Goal: Task Accomplishment & Management: Manage account settings

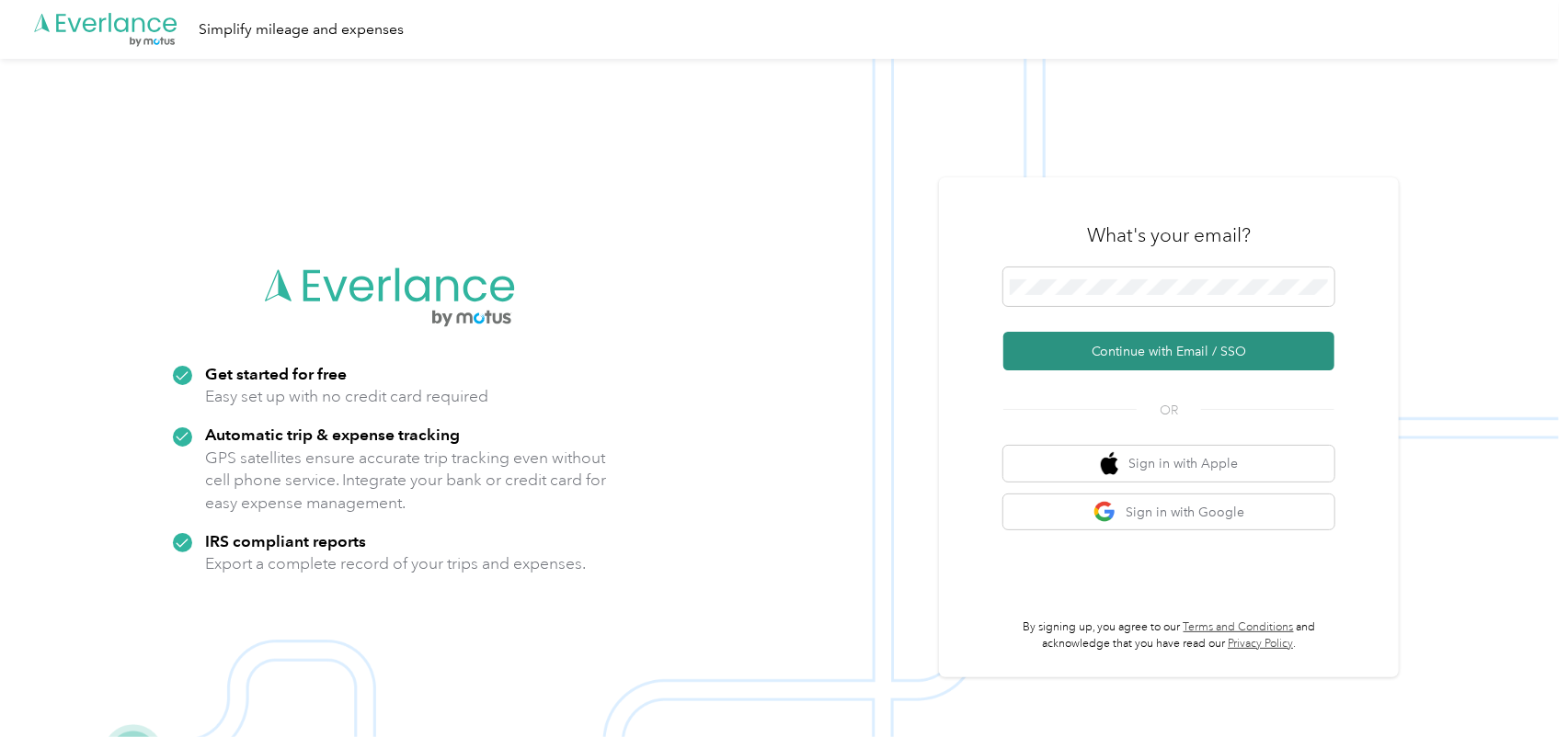
click at [1164, 349] on button "Continue with Email / SSO" at bounding box center [1169, 351] width 331 height 38
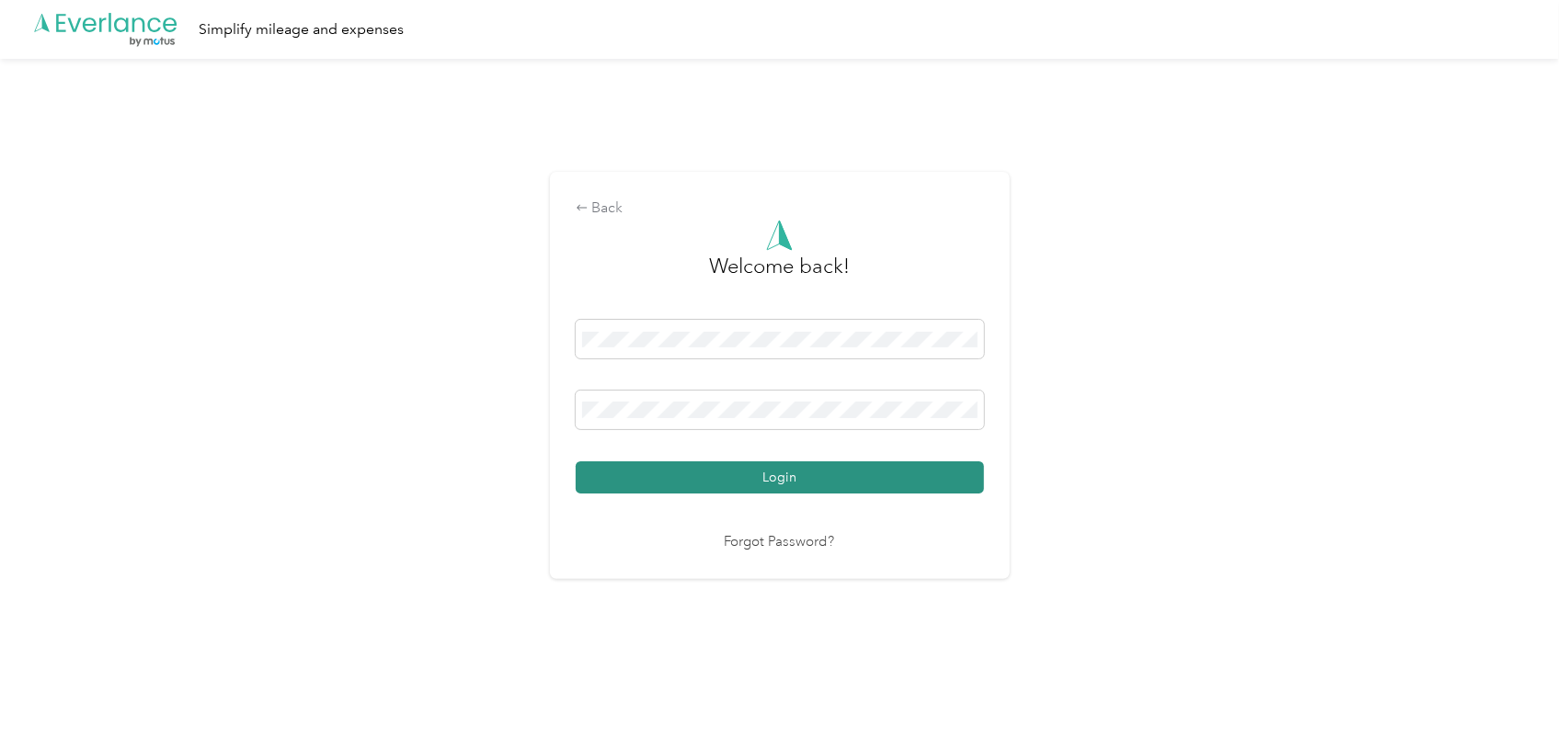
click at [780, 471] on button "Login" at bounding box center [779, 478] width 408 height 33
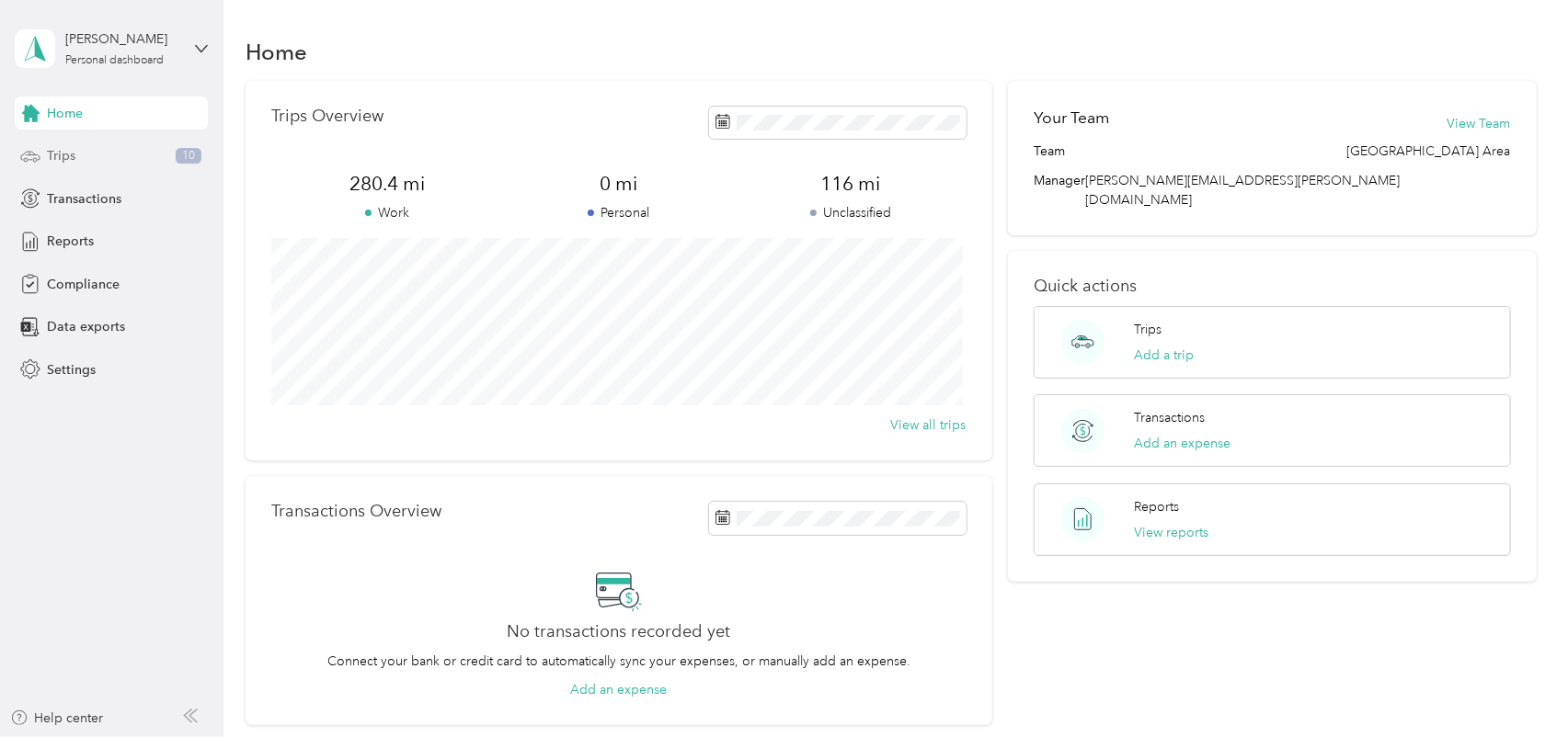
click at [76, 158] on div "Trips 10" at bounding box center [110, 156] width 193 height 33
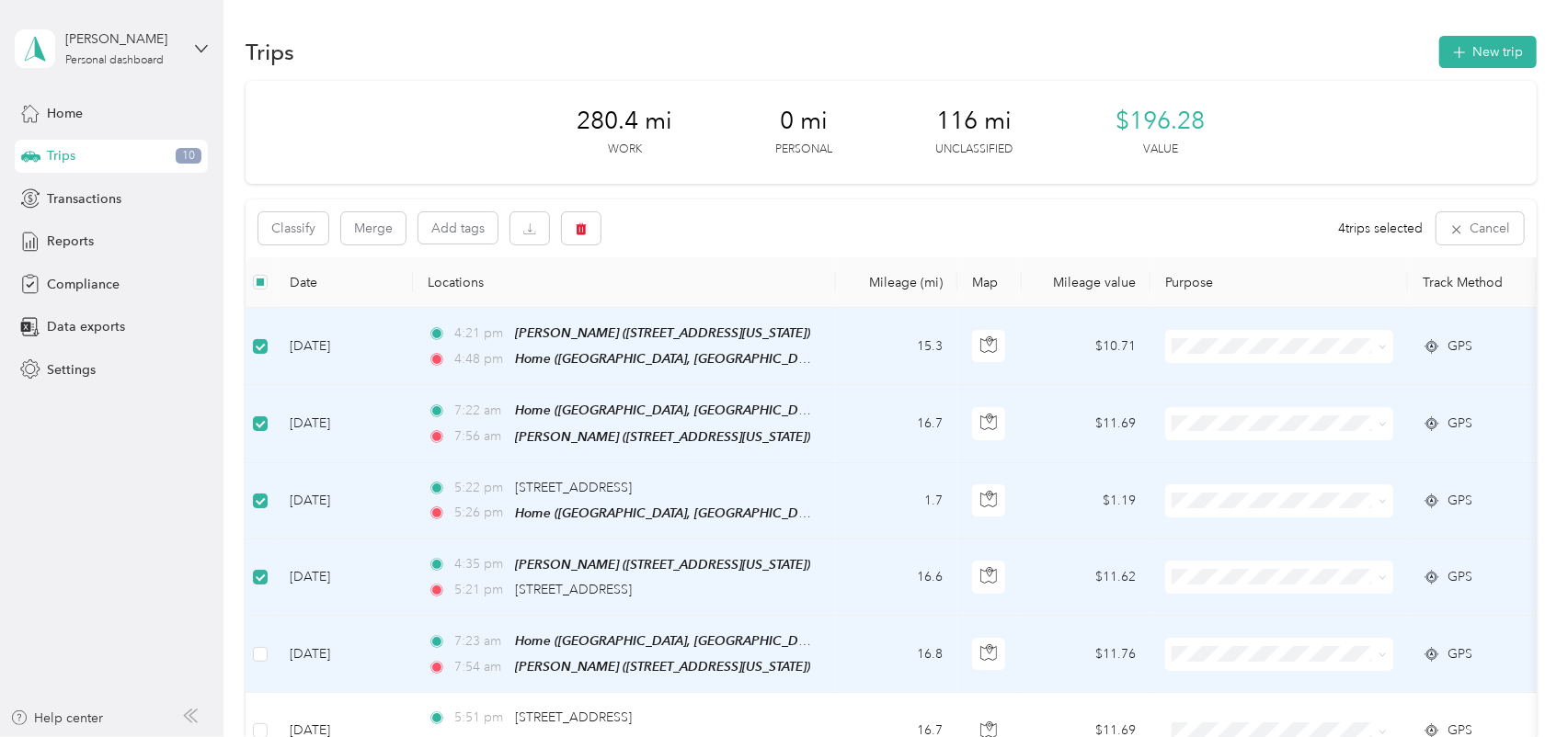
click at [268, 651] on td at bounding box center [260, 654] width 30 height 77
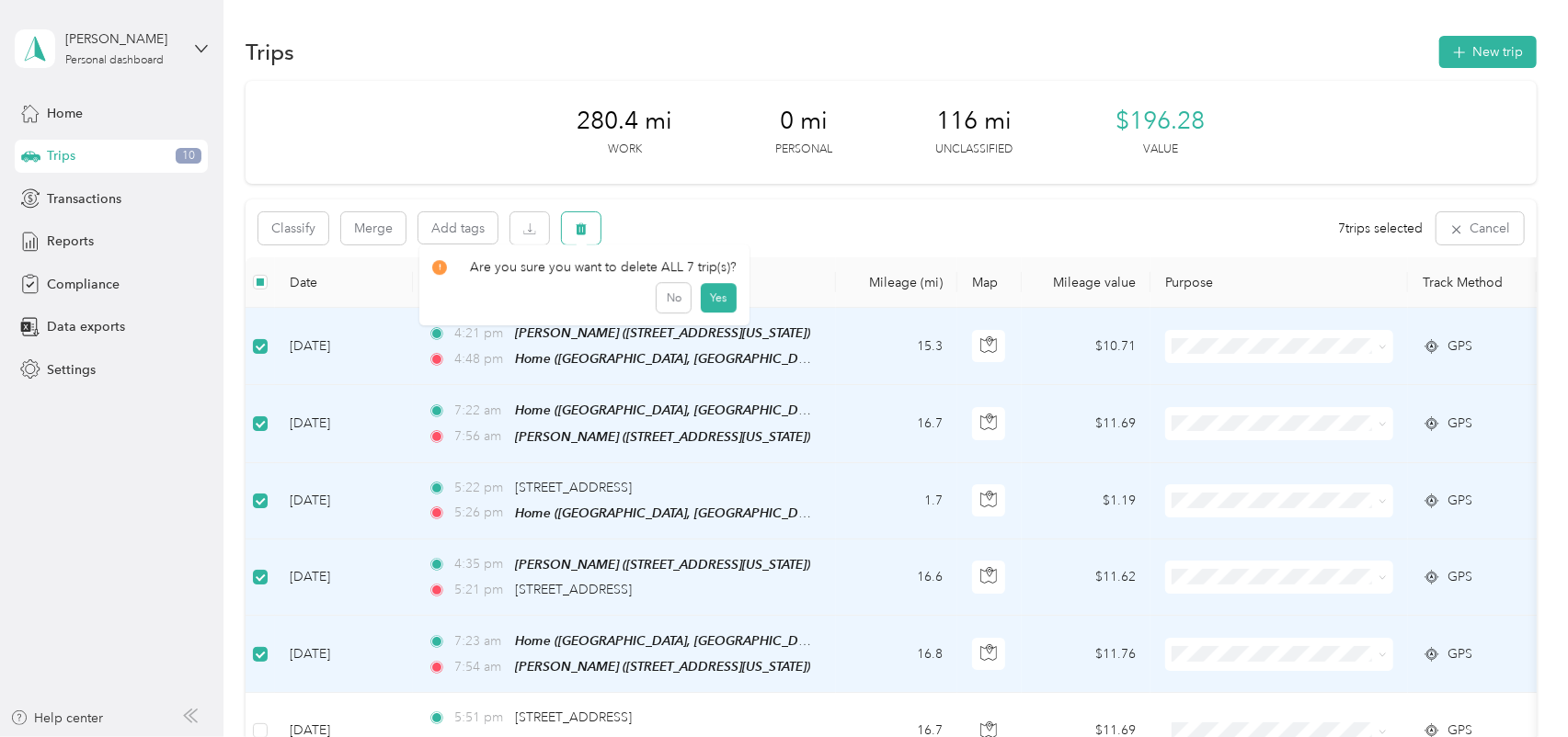
click at [570, 225] on button "button" at bounding box center [581, 228] width 38 height 33
click at [706, 305] on button "Yes" at bounding box center [718, 305] width 36 height 30
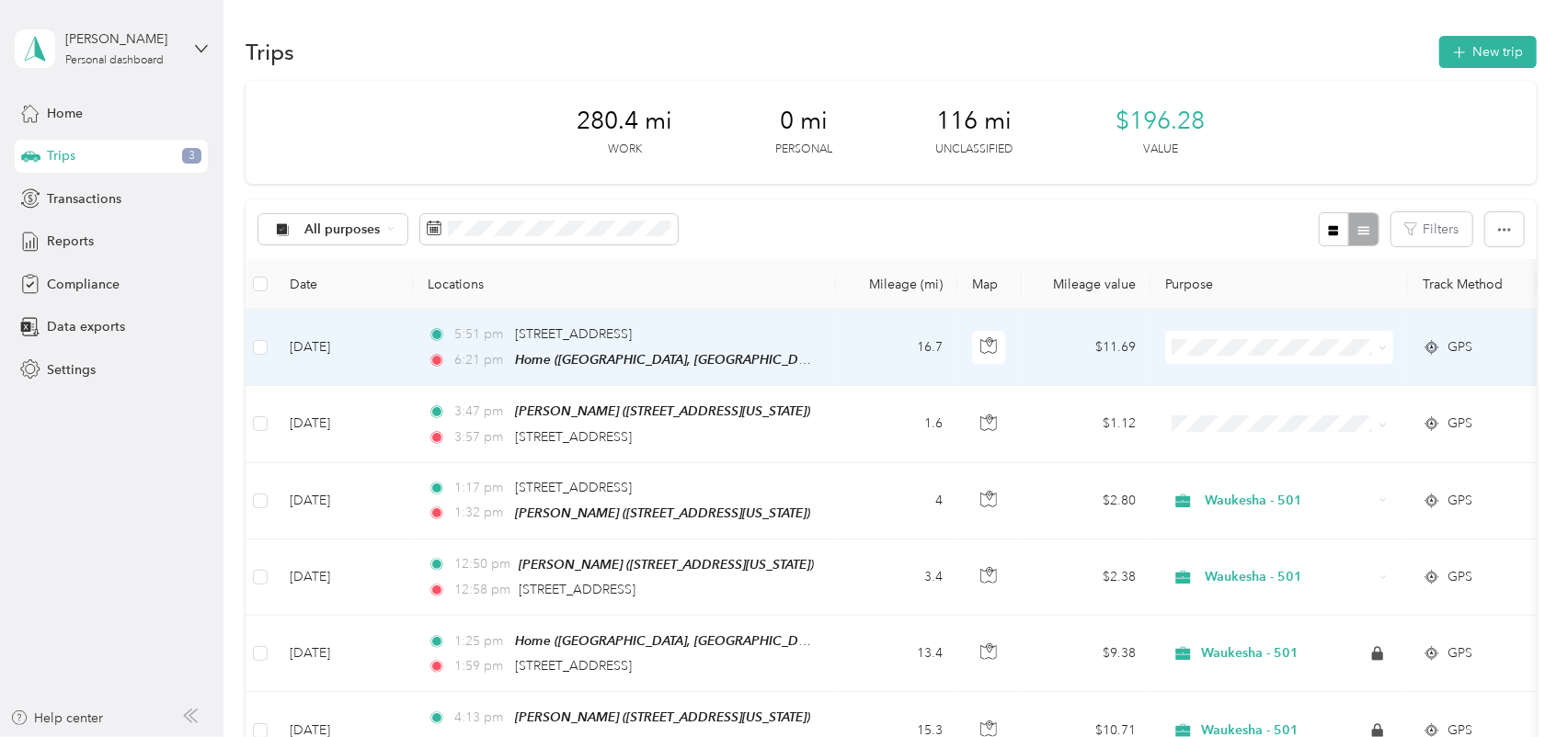
click at [1266, 567] on span "Waukesha - 501" at bounding box center [1332, 574] width 243 height 19
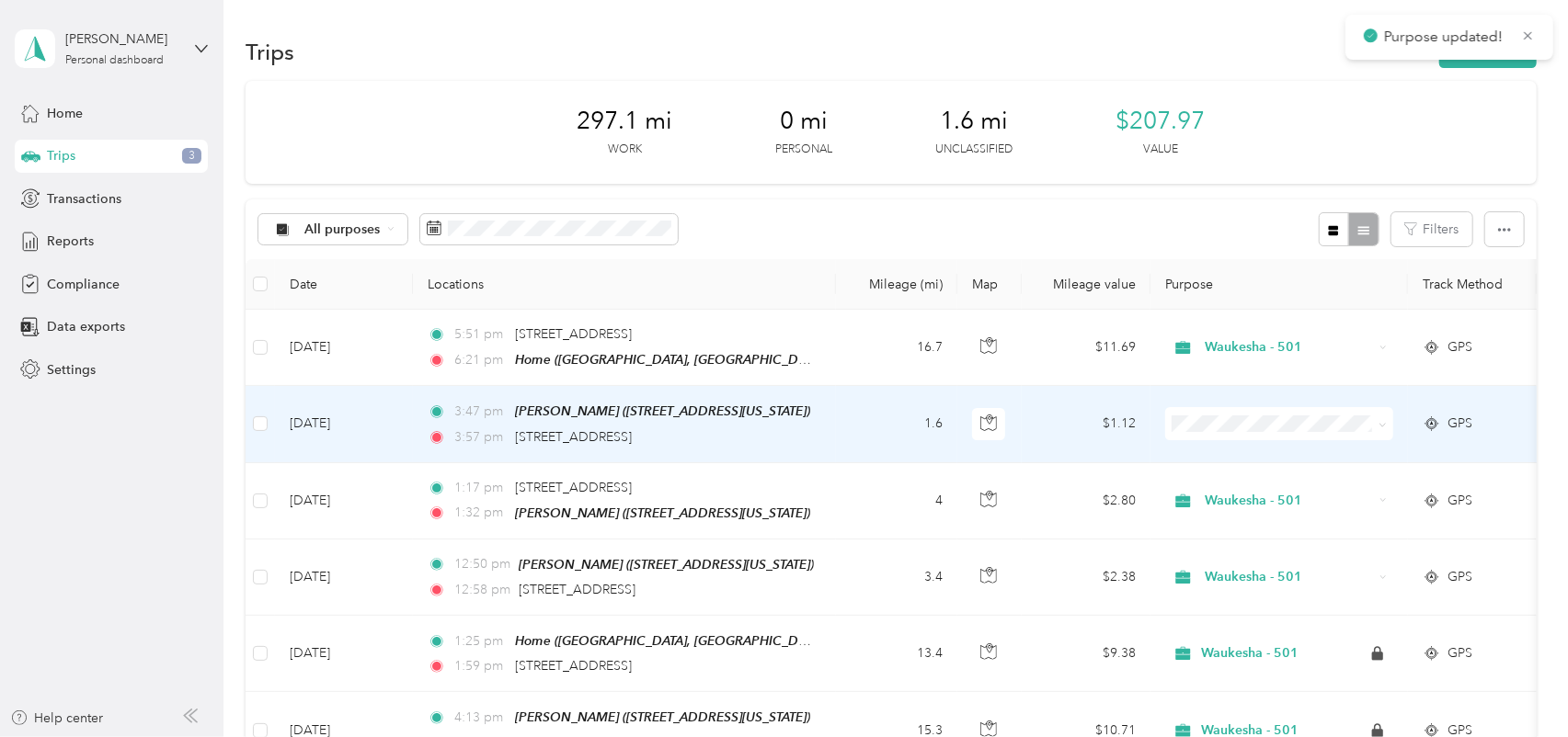
click at [1231, 430] on span at bounding box center [1278, 423] width 228 height 33
click at [1226, 412] on span at bounding box center [1278, 423] width 228 height 33
click at [1241, 646] on span "Waukesha - 501" at bounding box center [1332, 649] width 243 height 19
